Goal: Task Accomplishment & Management: Use online tool/utility

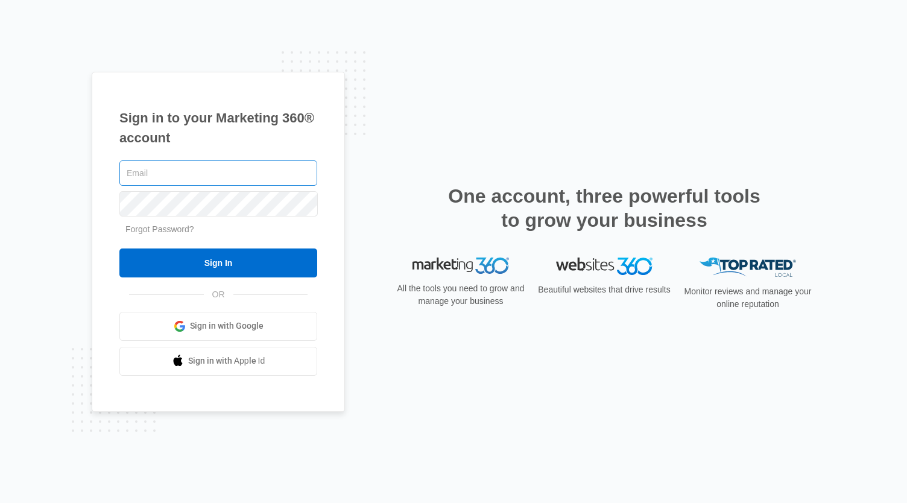
click at [292, 167] on input "text" at bounding box center [218, 172] width 198 height 25
type input "ryan@sundialsolarnh.com"
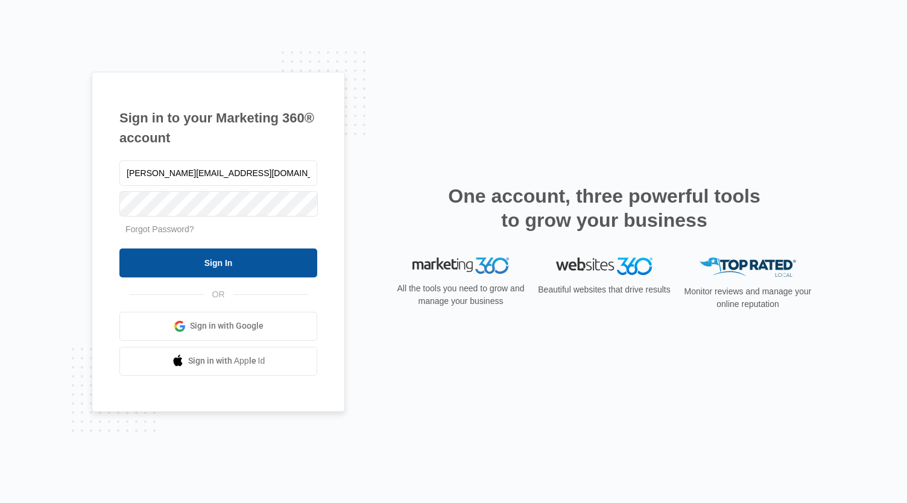
click at [174, 264] on input "Sign In" at bounding box center [218, 262] width 198 height 29
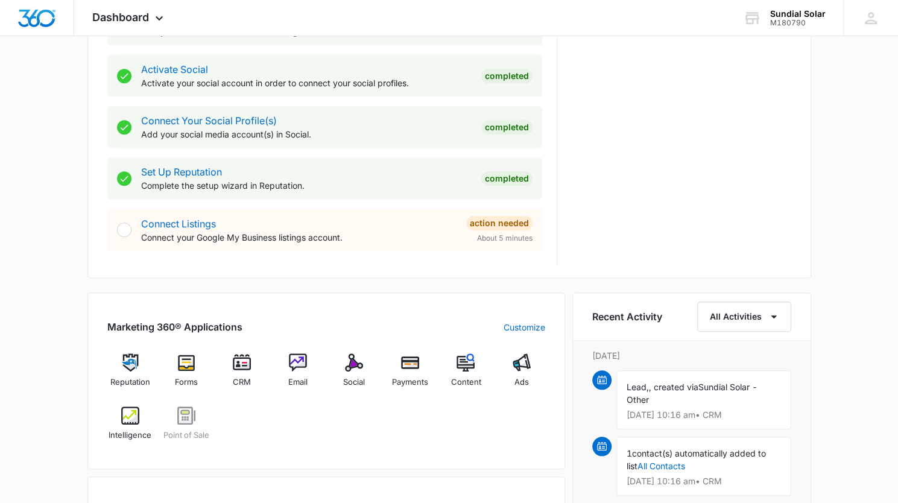
scroll to position [494, 0]
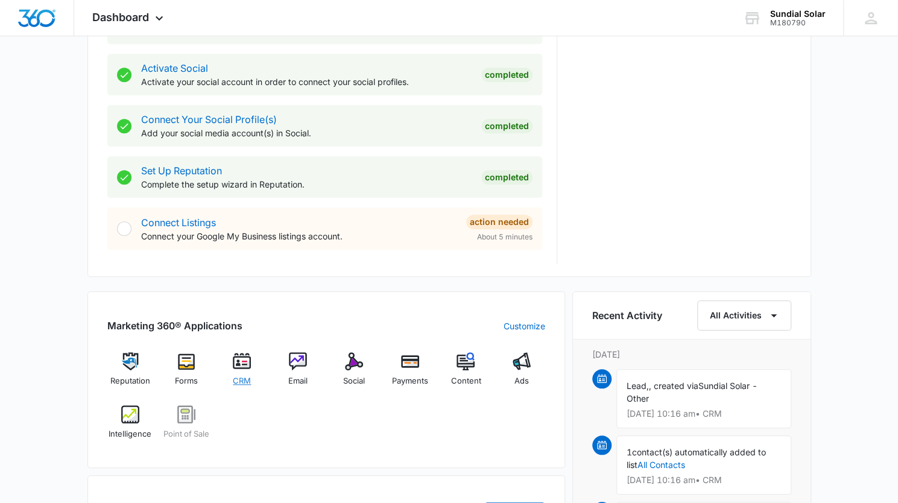
click at [248, 364] on img at bounding box center [242, 361] width 18 height 18
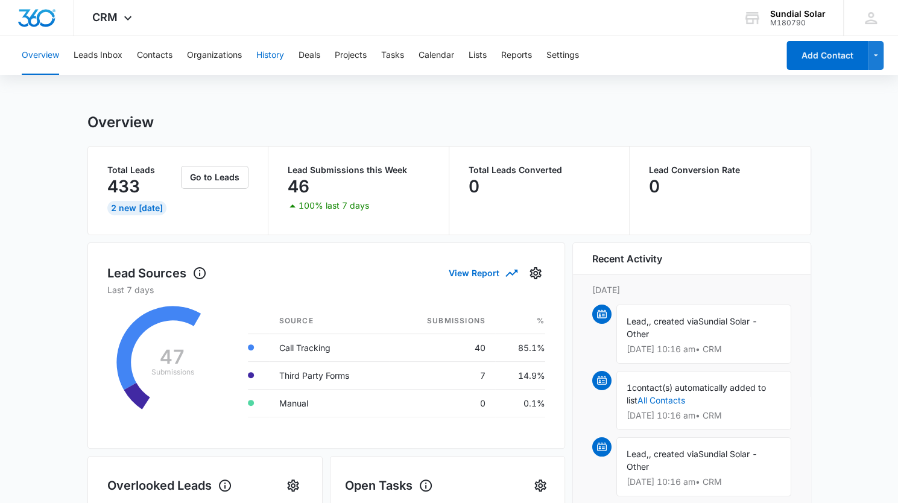
click at [271, 55] on button "History" at bounding box center [270, 55] width 28 height 39
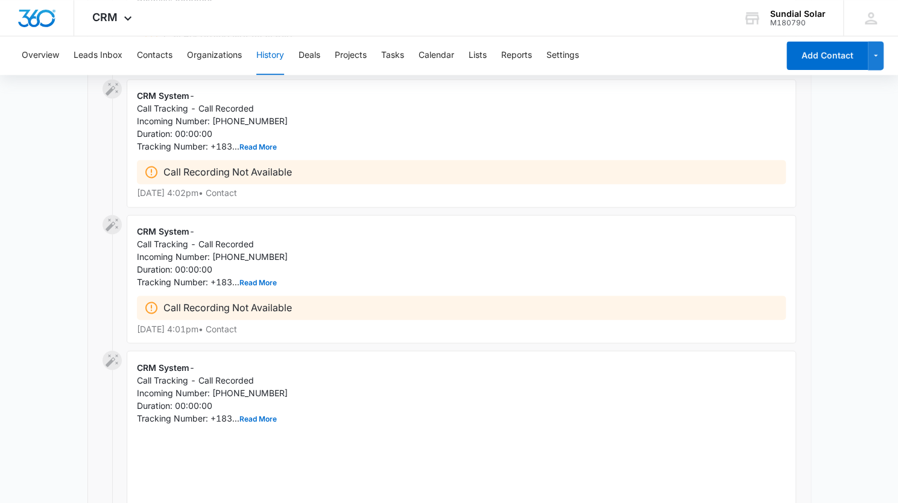
scroll to position [1033, 0]
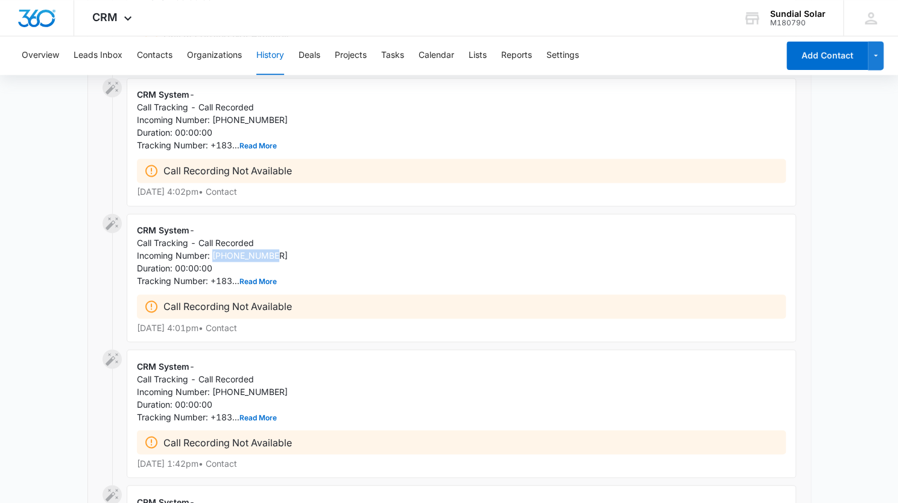
drag, startPoint x: 278, startPoint y: 249, endPoint x: 212, endPoint y: 253, distance: 65.8
click at [212, 253] on div "Call Tracking - Call Recorded Incoming Number: [PHONE_NUMBER] Duration: 00:00:0…" at bounding box center [461, 261] width 649 height 51
copy span "[PHONE_NUMBER]"
drag, startPoint x: 278, startPoint y: 246, endPoint x: 219, endPoint y: 250, distance: 59.2
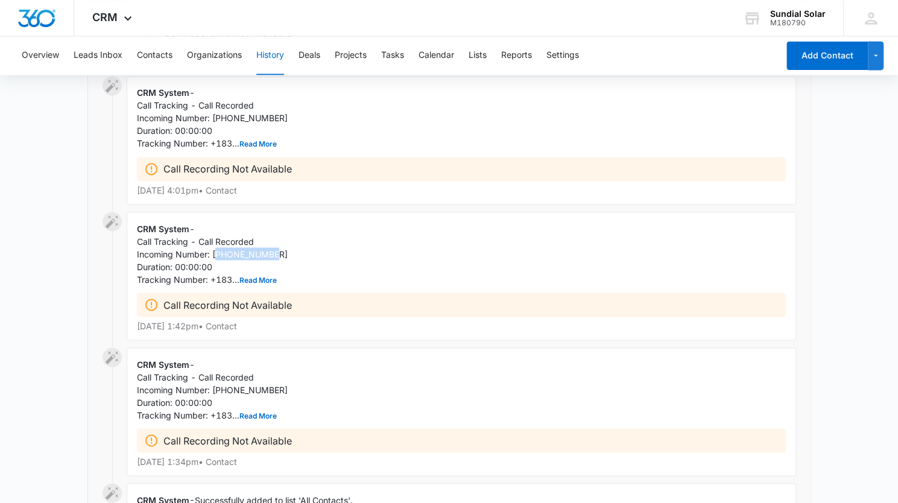
click at [219, 250] on div "Call Tracking - Call Recorded Incoming Number: [PHONE_NUMBER] Duration: 00:00:0…" at bounding box center [461, 259] width 649 height 51
copy span "14109379420"
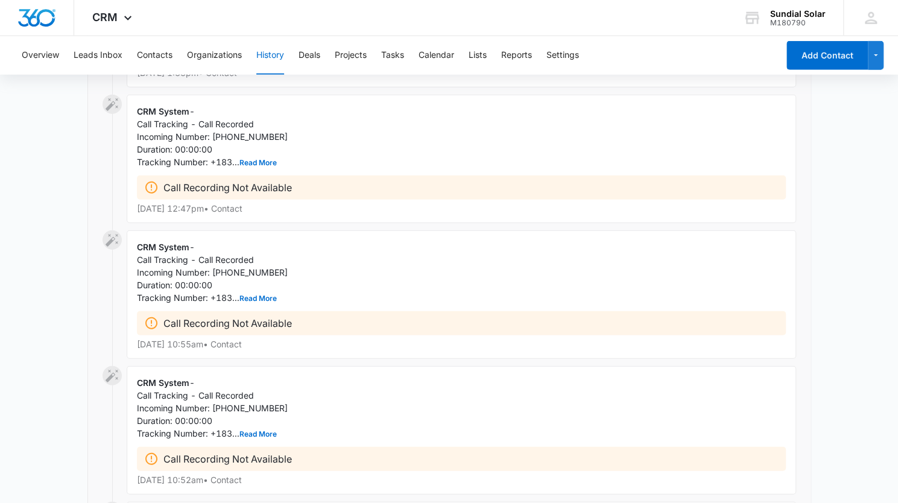
scroll to position [1757, 0]
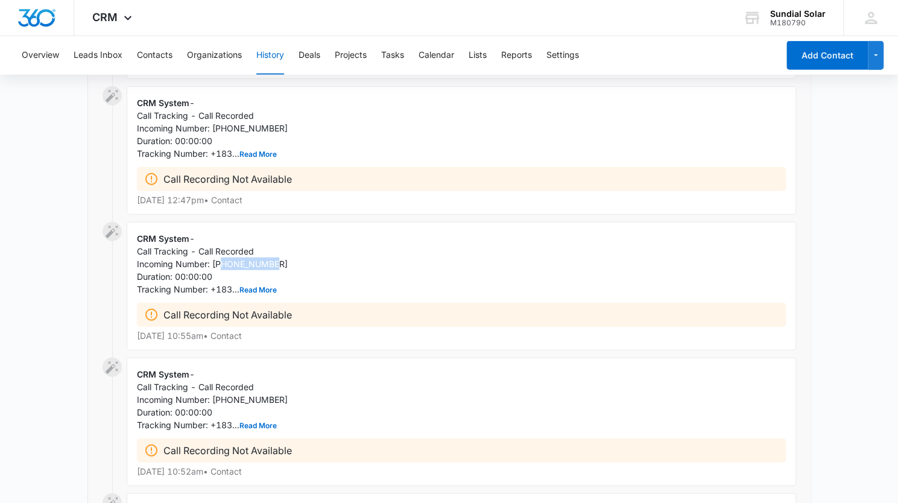
drag, startPoint x: 286, startPoint y: 258, endPoint x: 221, endPoint y: 255, distance: 65.2
click at [221, 255] on div "Call Tracking - Call Recorded Incoming Number: [PHONE_NUMBER] Duration: 00:00:0…" at bounding box center [461, 270] width 649 height 51
copy span "6034969696"
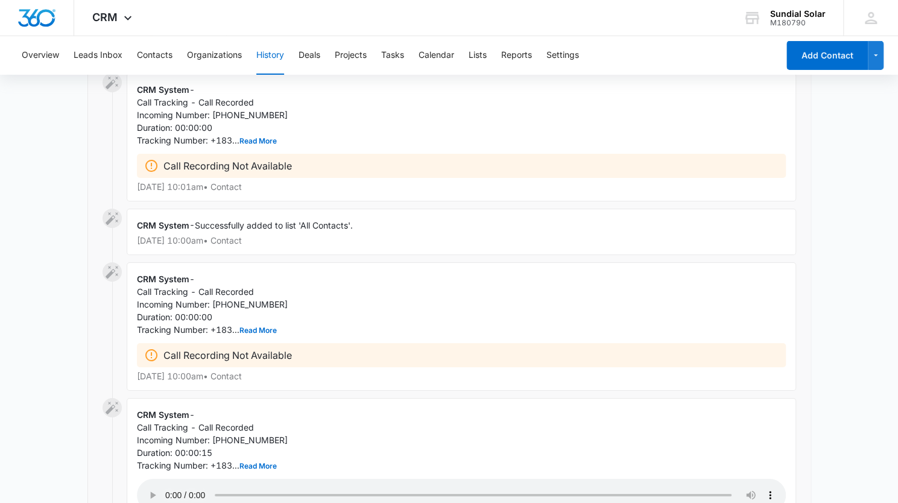
scroll to position [2321, 0]
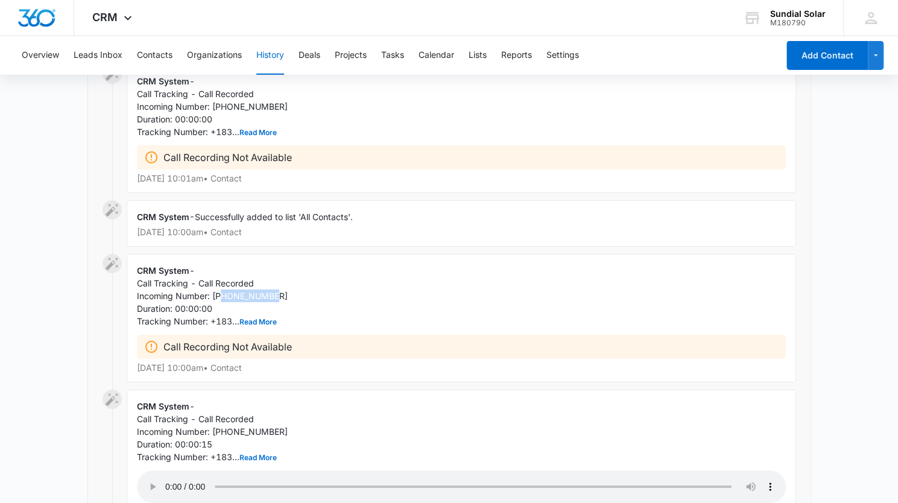
drag, startPoint x: 221, startPoint y: 286, endPoint x: 278, endPoint y: 284, distance: 57.9
click at [278, 284] on div "Call Tracking - Call Recorded Incoming Number: [PHONE_NUMBER] Duration: 00:00:0…" at bounding box center [461, 302] width 649 height 51
copy span "6508884682"
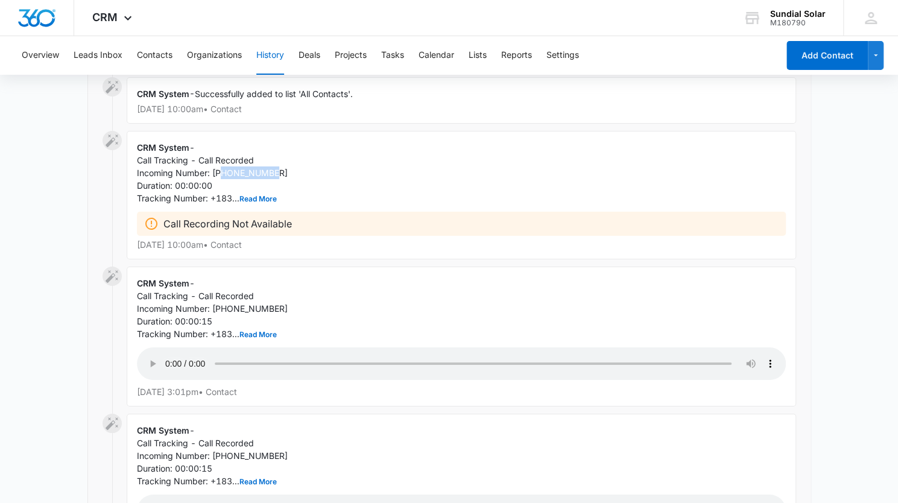
scroll to position [2453, 0]
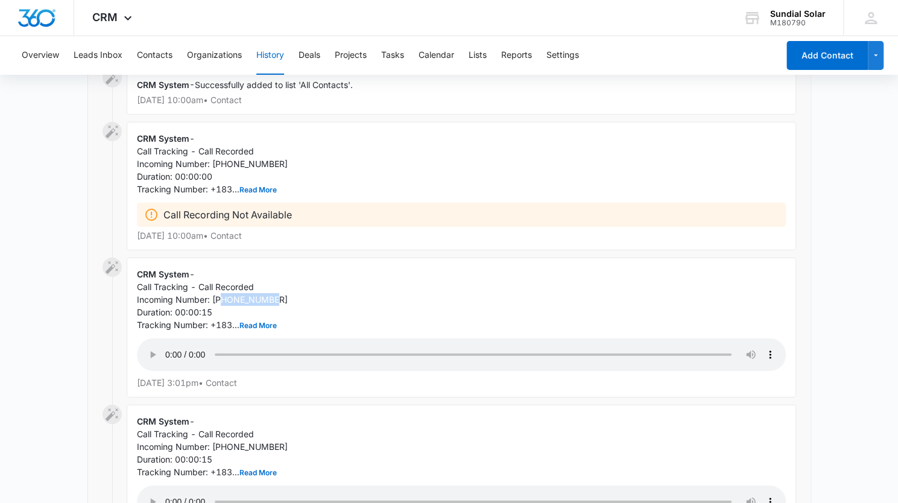
drag, startPoint x: 279, startPoint y: 289, endPoint x: 222, endPoint y: 289, distance: 57.3
click at [222, 289] on div "Call Tracking - Call Recorded Incoming Number: [PHONE_NUMBER] Duration: 00:00:1…" at bounding box center [461, 305] width 649 height 51
copy span "2034089588"
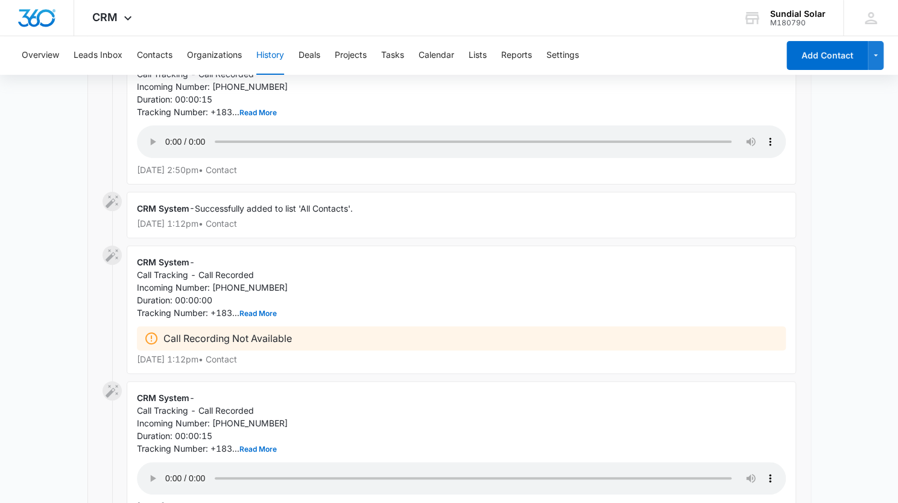
scroll to position [2818, 0]
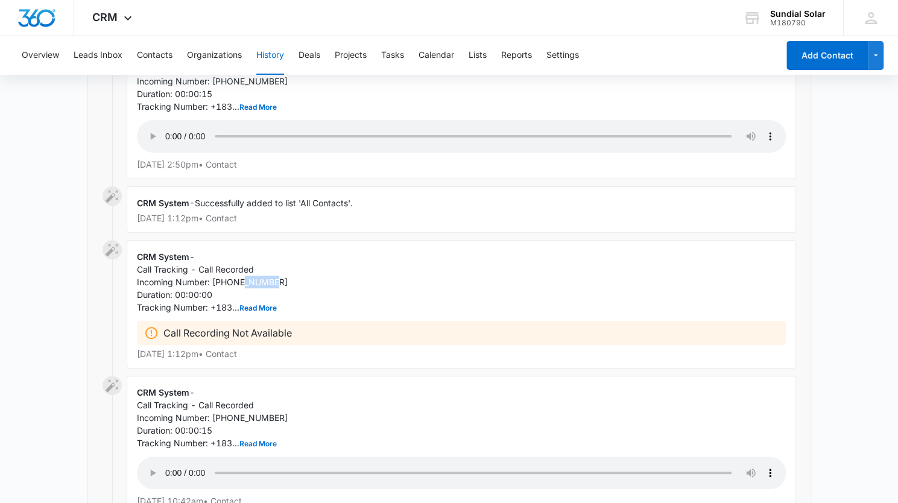
drag, startPoint x: 276, startPoint y: 269, endPoint x: 245, endPoint y: 266, distance: 31.5
click at [245, 266] on div "Call Tracking - Call Recorded Incoming Number: [PHONE_NUMBER] Duration: 00:00:0…" at bounding box center [461, 288] width 649 height 51
drag, startPoint x: 224, startPoint y: 271, endPoint x: 288, endPoint y: 271, distance: 63.9
click at [288, 271] on div "Call Tracking - Call Recorded Incoming Number: [PHONE_NUMBER] Duration: 00:00:0…" at bounding box center [461, 288] width 649 height 51
copy span "6032736927"
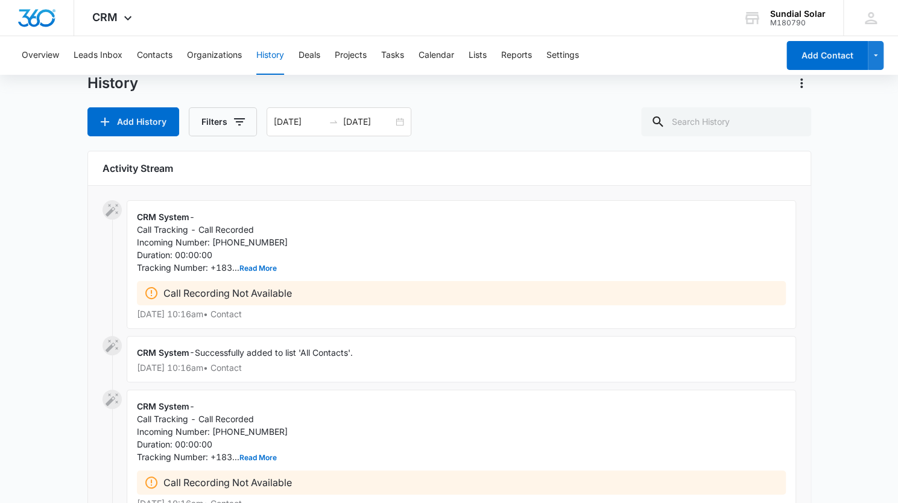
scroll to position [0, 0]
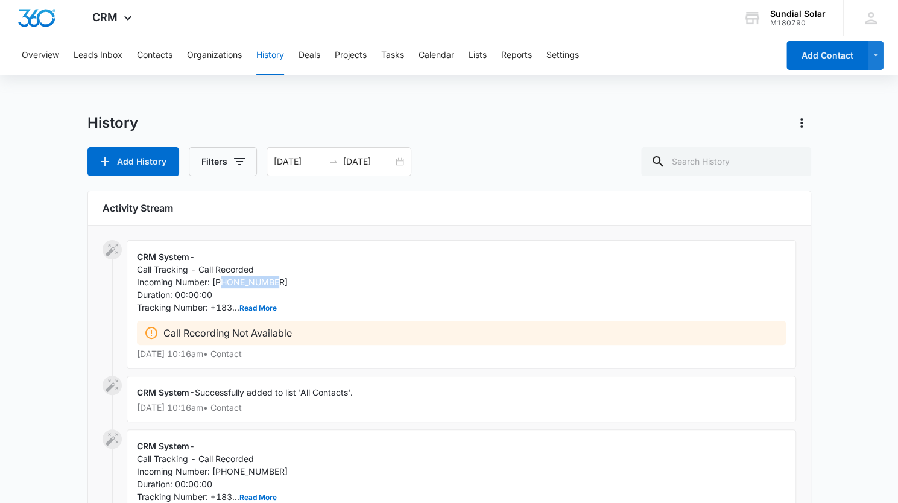
drag, startPoint x: 288, startPoint y: 283, endPoint x: 224, endPoint y: 278, distance: 64.7
click at [224, 278] on div "Call Tracking - Call Recorded Incoming Number: [PHONE_NUMBER] Duration: 00:00:0…" at bounding box center [461, 288] width 649 height 51
copy span "3015235855"
